Goal: Communication & Community: Answer question/provide support

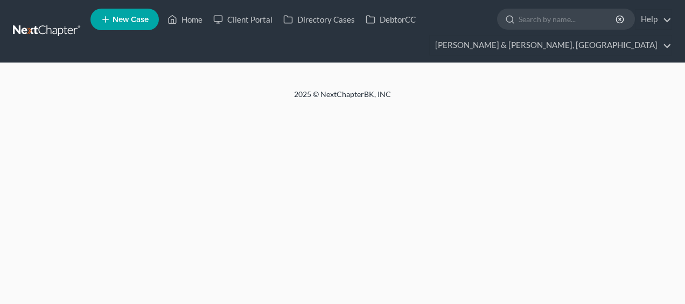
select select "4"
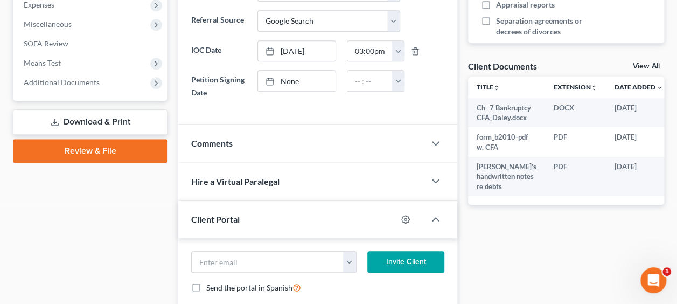
scroll to position [484, 0]
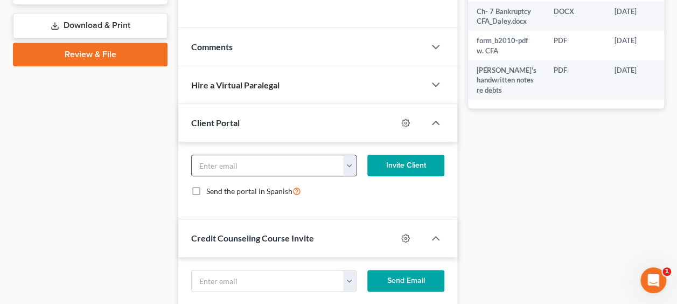
click at [349, 161] on button "button" at bounding box center [349, 165] width 13 height 20
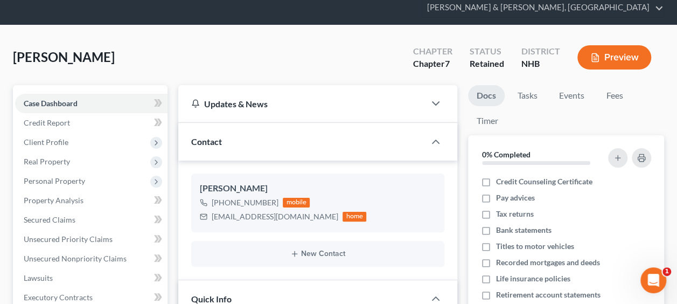
scroll to position [0, 0]
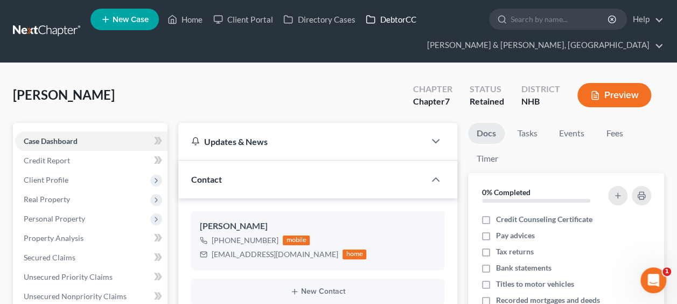
click at [381, 17] on link "DebtorCC" at bounding box center [390, 19] width 61 height 19
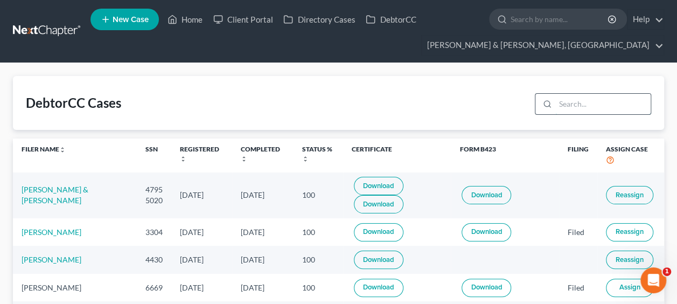
click at [576, 100] on input "search" at bounding box center [602, 104] width 95 height 20
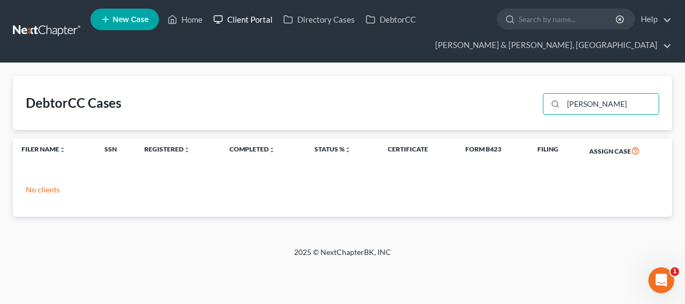
type input "[PERSON_NAME]"
click at [259, 18] on link "Client Portal" at bounding box center [243, 19] width 70 height 19
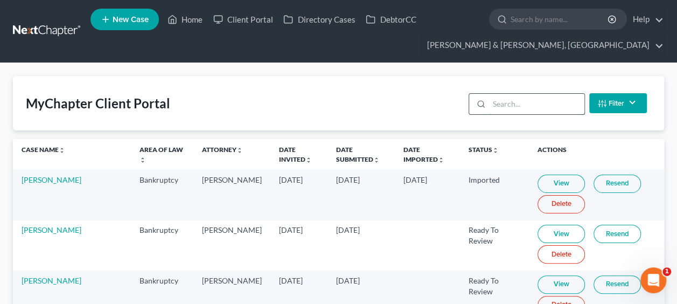
click at [515, 101] on input "search" at bounding box center [536, 104] width 95 height 20
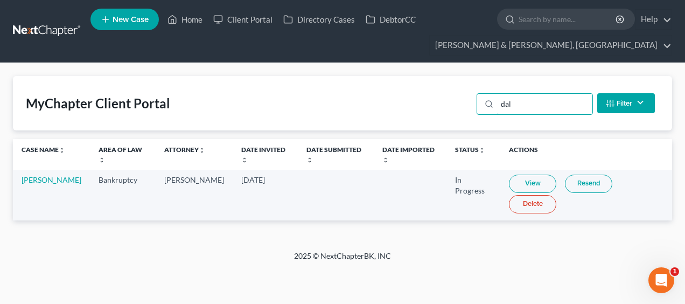
type input "dal"
click at [515, 175] on link "View" at bounding box center [532, 183] width 47 height 18
click at [41, 175] on link "[PERSON_NAME]" at bounding box center [52, 179] width 60 height 9
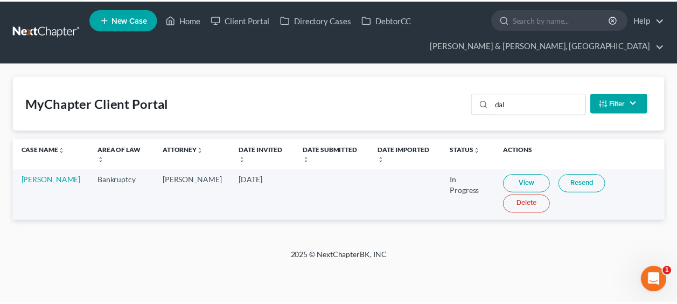
select select "4"
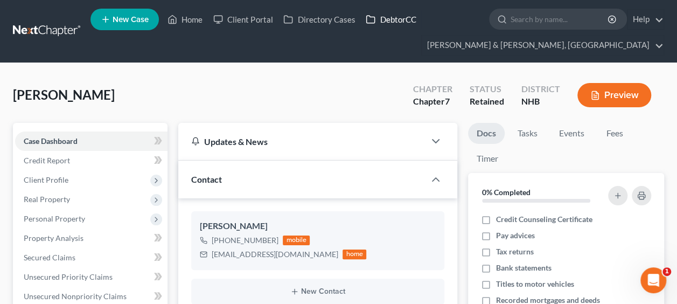
click at [397, 16] on link "DebtorCC" at bounding box center [390, 19] width 61 height 19
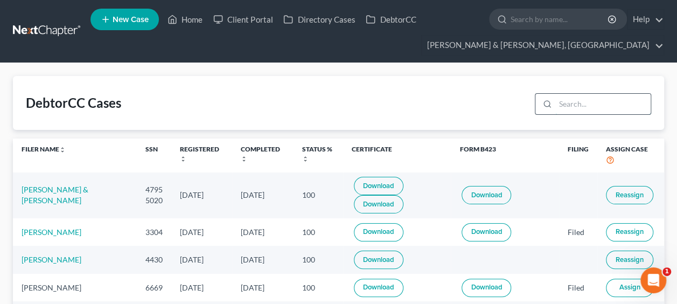
click at [568, 102] on input "search" at bounding box center [602, 104] width 95 height 20
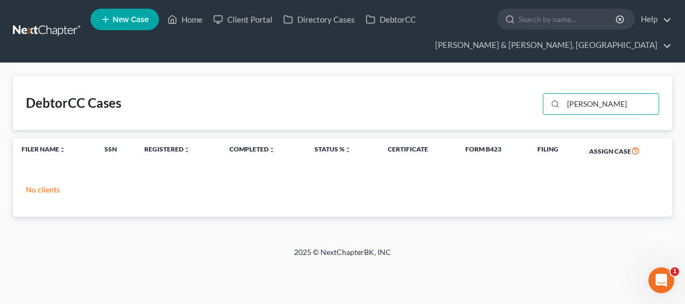
type input "[PERSON_NAME]"
click at [584, 119] on div "DebtorCC Cases [PERSON_NAME]" at bounding box center [342, 103] width 659 height 54
select select "4"
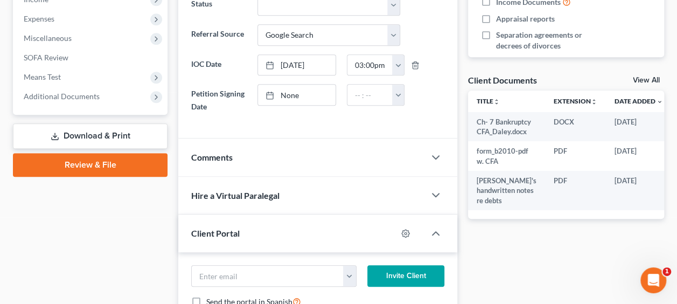
scroll to position [484, 0]
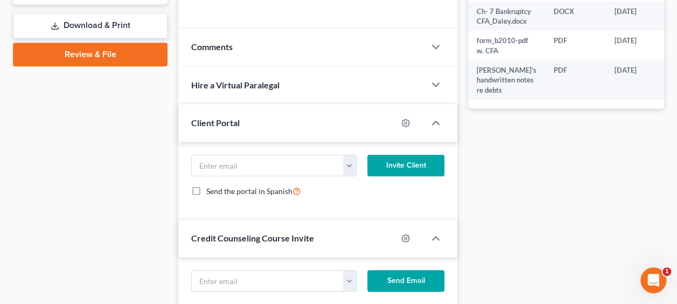
click at [404, 114] on div at bounding box center [411, 122] width 28 height 17
click at [403, 118] on icon "button" at bounding box center [406, 122] width 8 height 8
select select "0"
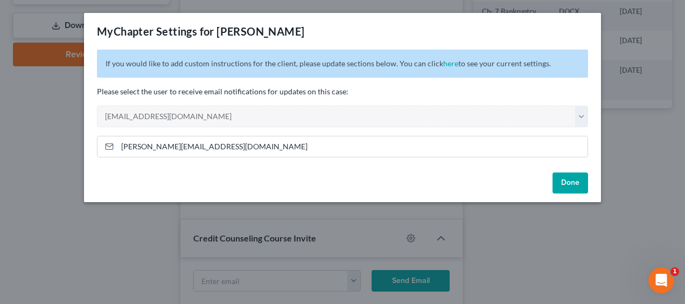
click at [571, 181] on button "Done" at bounding box center [570, 183] width 36 height 22
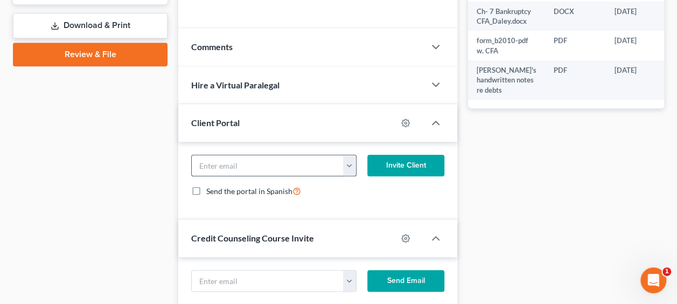
click at [352, 160] on button "button" at bounding box center [349, 165] width 13 height 20
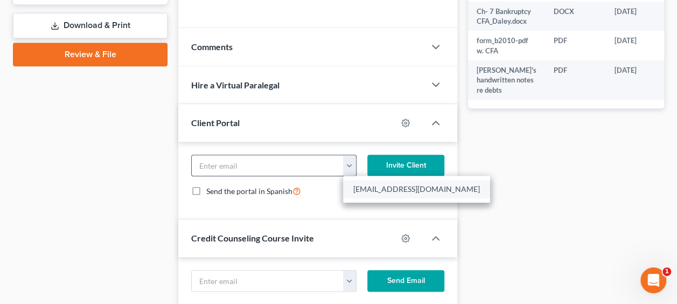
click at [367, 181] on link "[EMAIL_ADDRESS][DOMAIN_NAME]" at bounding box center [416, 189] width 147 height 18
type input "[EMAIL_ADDRESS][DOMAIN_NAME]"
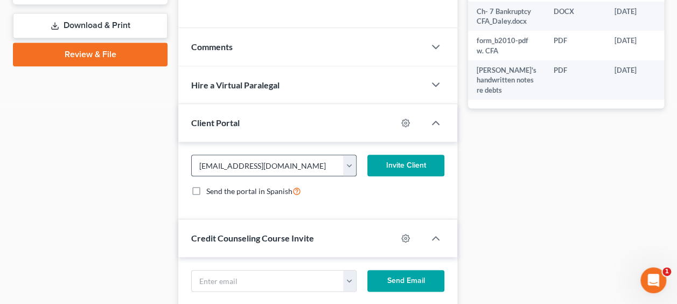
click at [350, 165] on button "button" at bounding box center [349, 165] width 13 height 20
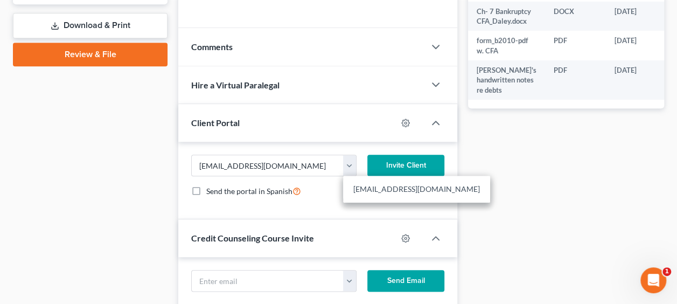
click at [313, 185] on div "Send the portal in Spanish" at bounding box center [317, 191] width 253 height 12
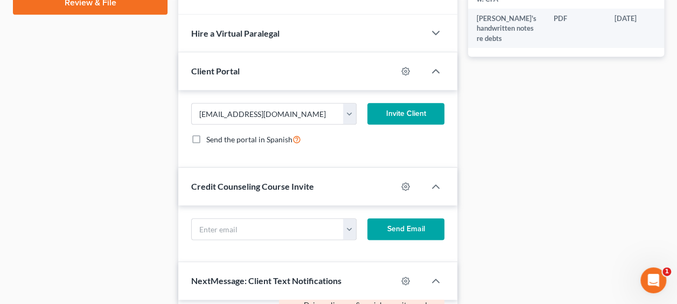
scroll to position [538, 0]
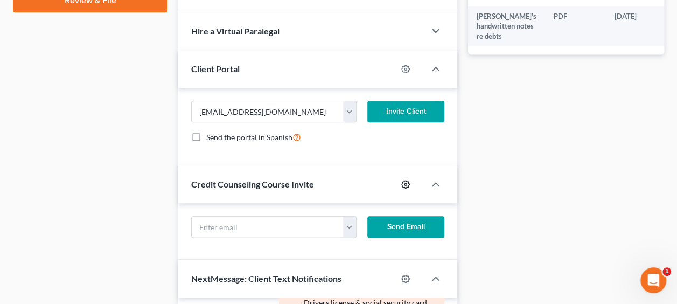
click at [408, 180] on icon "button" at bounding box center [405, 184] width 9 height 9
select select "0"
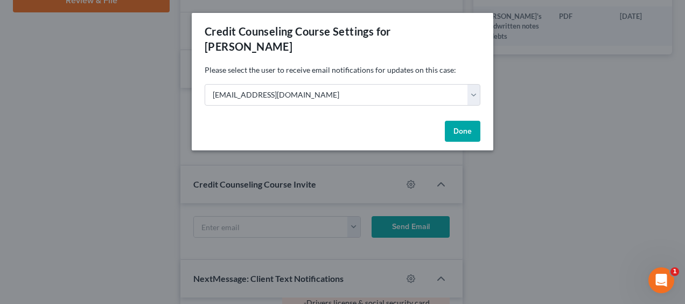
click at [465, 121] on button "Done" at bounding box center [463, 132] width 36 height 22
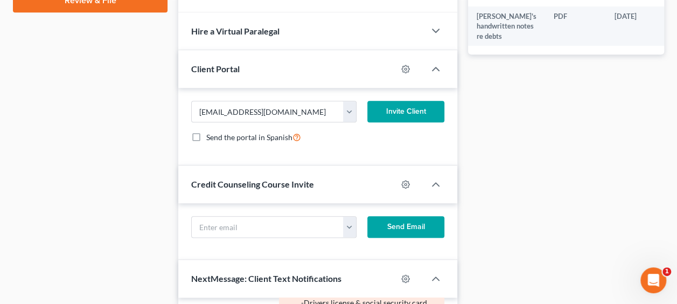
click at [417, 220] on button "Send Email" at bounding box center [405, 227] width 77 height 22
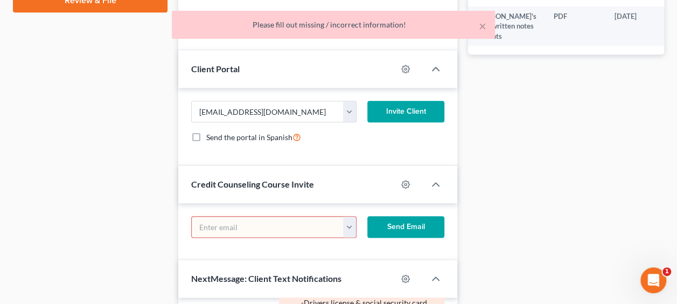
click at [348, 221] on button "button" at bounding box center [349, 226] width 13 height 20
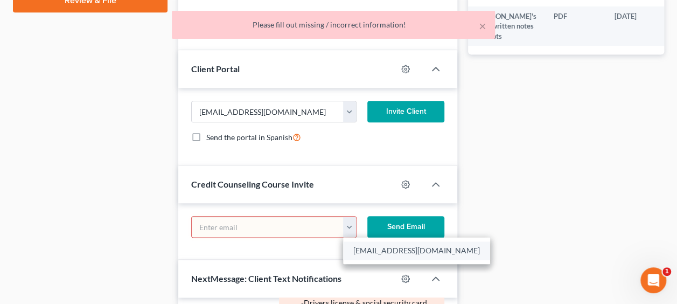
click at [371, 248] on link "[EMAIL_ADDRESS][DOMAIN_NAME]" at bounding box center [416, 250] width 147 height 18
type input "[EMAIL_ADDRESS][DOMAIN_NAME]"
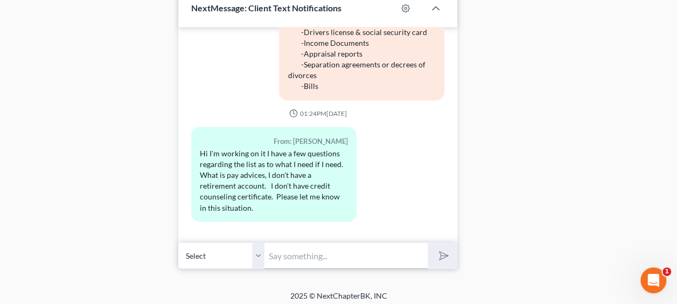
scroll to position [810, 0]
click at [314, 251] on input "text" at bounding box center [345, 254] width 163 height 26
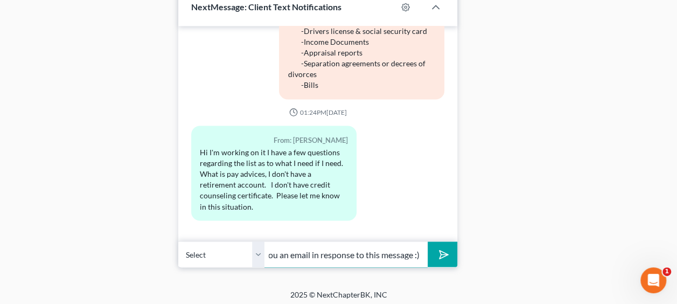
scroll to position [0, 55]
type input "We just sent you an email in response to this message :)"
click at [427, 241] on button "submit" at bounding box center [442, 253] width 30 height 25
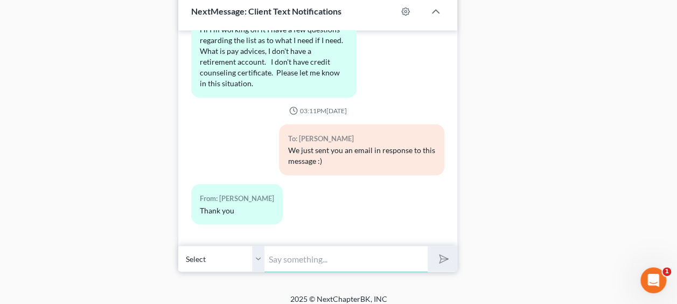
scroll to position [810, 0]
